Goal: Information Seeking & Learning: Learn about a topic

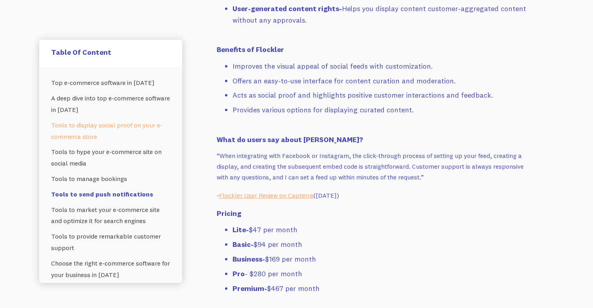
scroll to position [3226, 0]
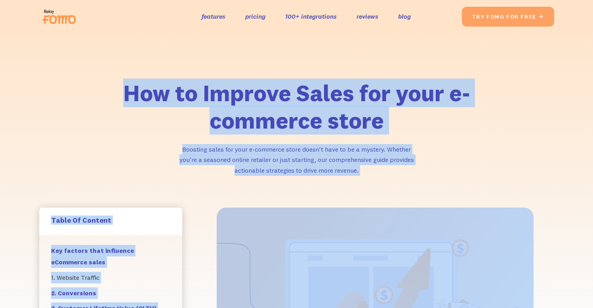
drag, startPoint x: 419, startPoint y: 73, endPoint x: 125, endPoint y: 90, distance: 294.1
copy div "How to Improve Sales for your e-commerce store Boosting sales for your e-commer…"
